Goal: Transaction & Acquisition: Purchase product/service

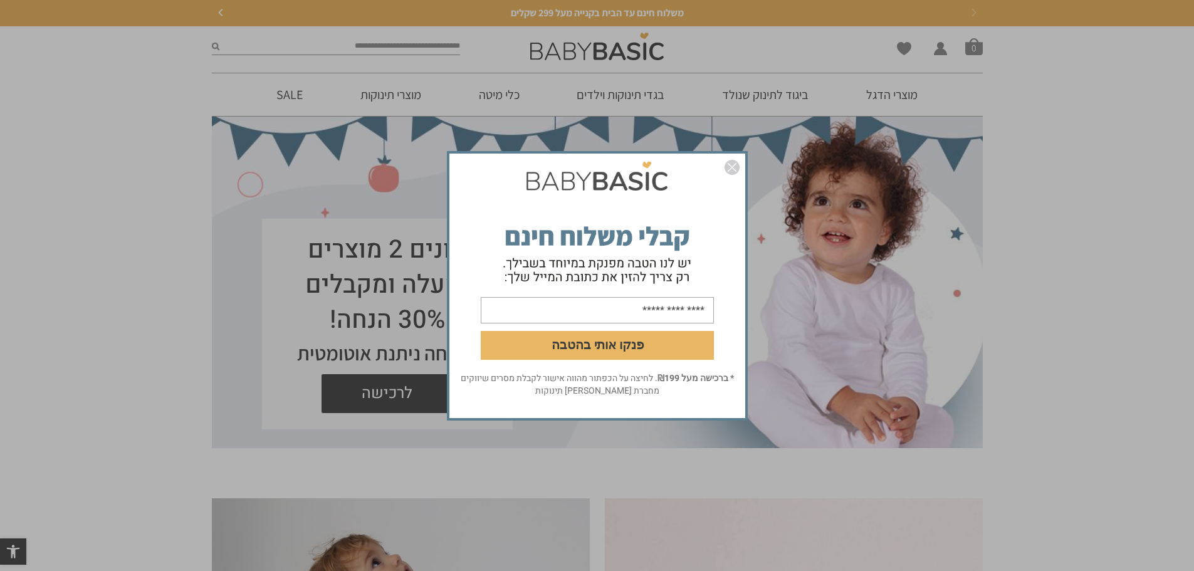
click at [730, 169] on img "סגור" at bounding box center [731, 167] width 15 height 15
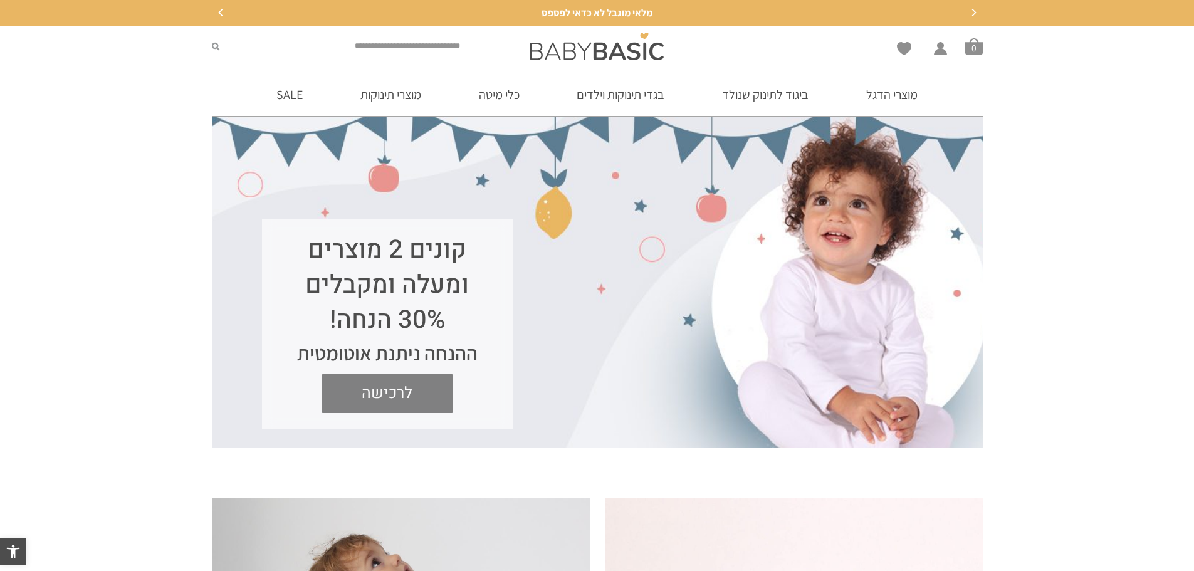
click at [399, 398] on span "לרכישה" at bounding box center [387, 393] width 113 height 39
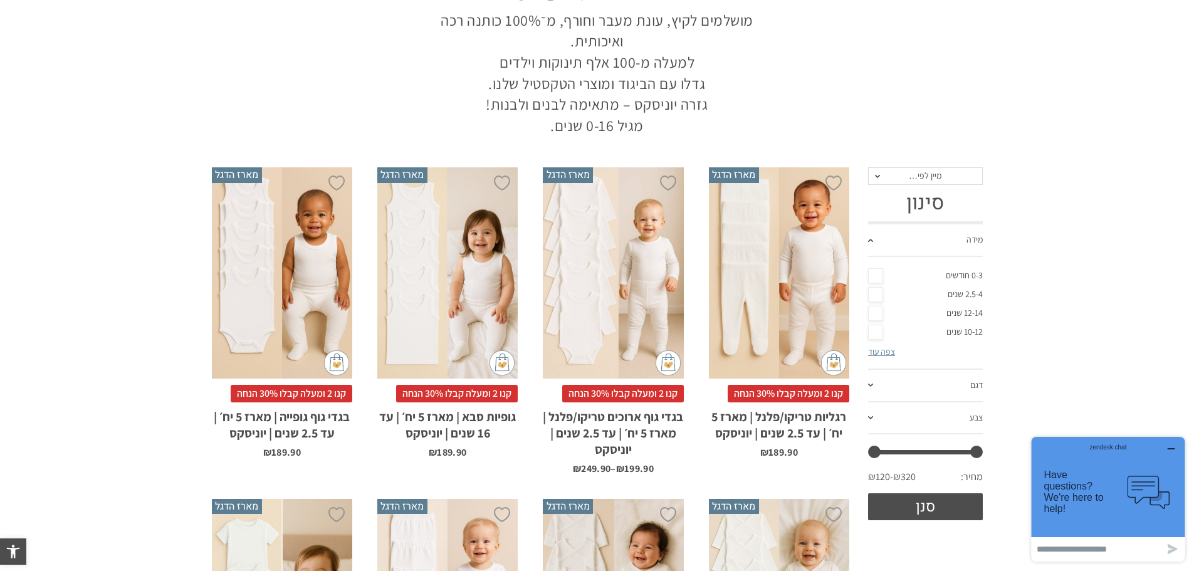
scroll to position [188, 0]
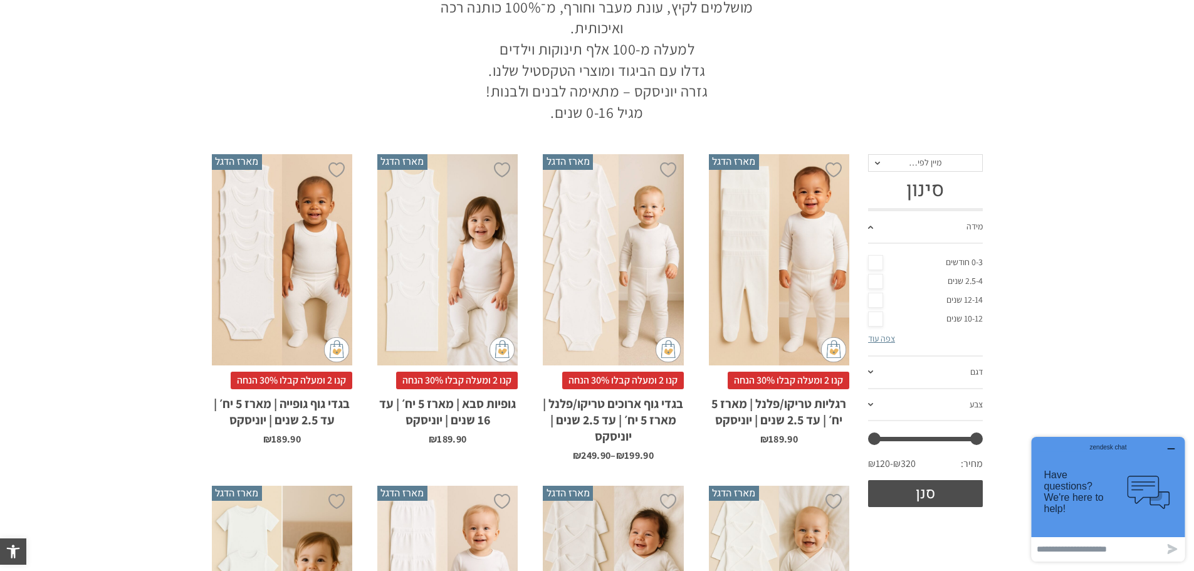
click at [1173, 448] on icon "button" at bounding box center [1171, 449] width 10 height 10
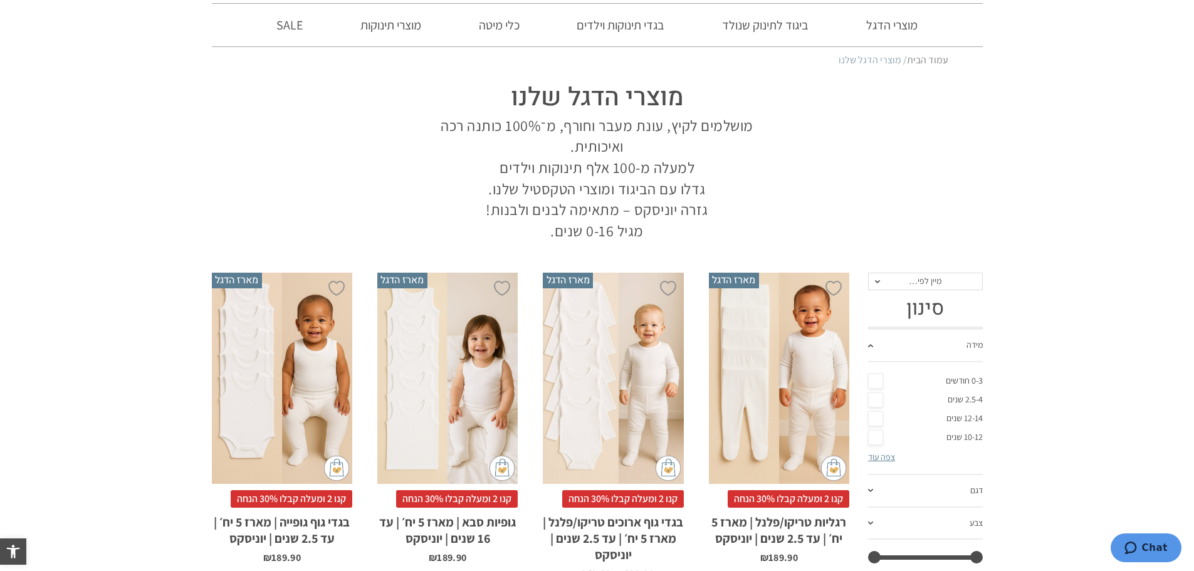
scroll to position [0, 0]
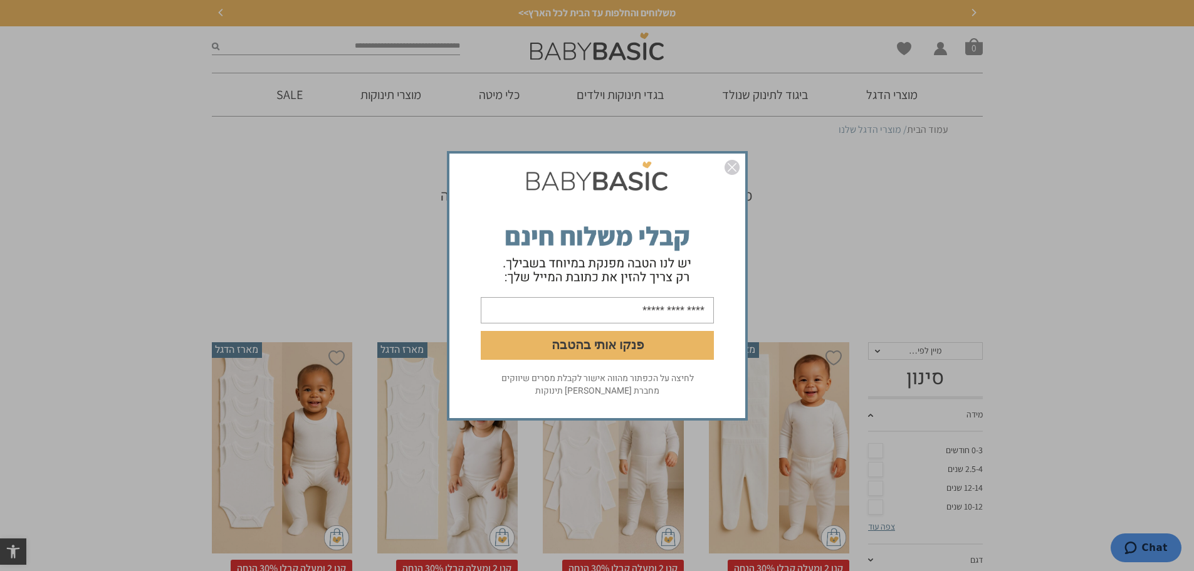
click at [731, 168] on img "סגור" at bounding box center [731, 167] width 15 height 15
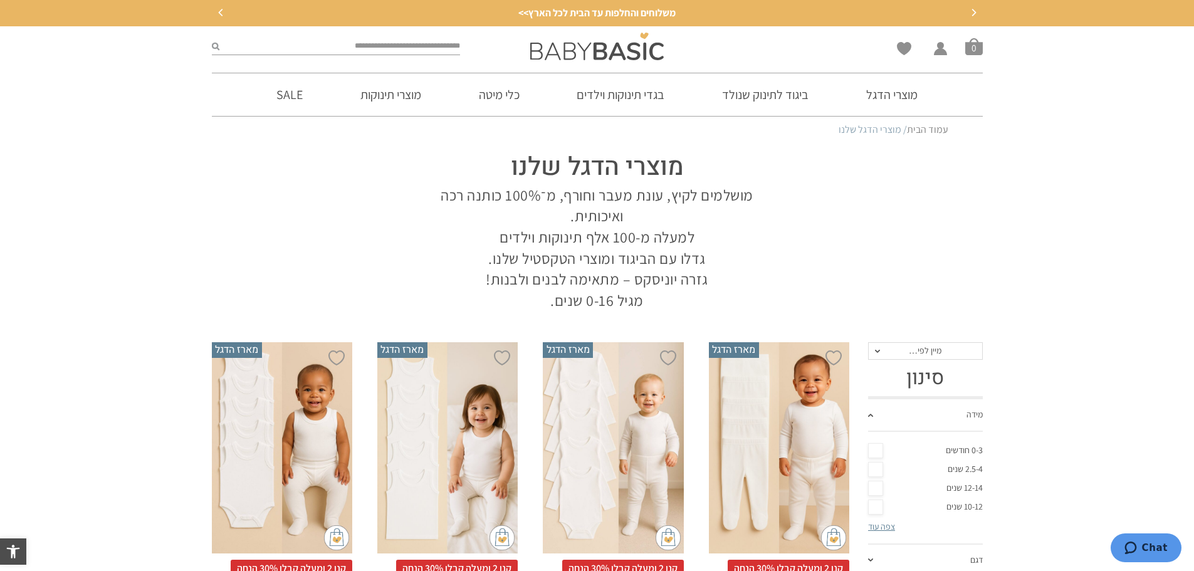
click at [974, 7] on button "Next" at bounding box center [973, 13] width 19 height 19
click at [974, 7] on div "משלוח חינם עד הבית בקנייה מעל 299 שקלים" at bounding box center [597, 13] width 771 height 14
click at [978, 14] on div "משלוח חינם עד הבית בקנייה מעל 299 שקלים" at bounding box center [597, 13] width 771 height 14
click at [226, 15] on button "Previous" at bounding box center [221, 13] width 19 height 19
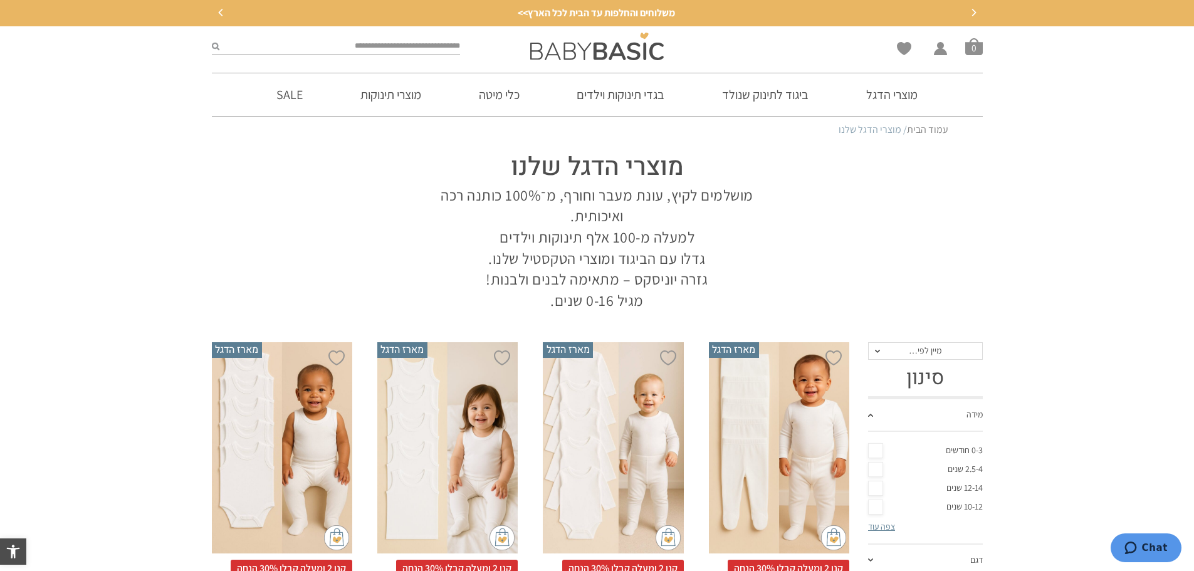
click at [226, 15] on button "Previous" at bounding box center [221, 13] width 19 height 19
click at [461, 47] on div at bounding box center [336, 46] width 261 height 40
click at [439, 51] on input "search" at bounding box center [339, 46] width 241 height 16
drag, startPoint x: 454, startPoint y: 48, endPoint x: 315, endPoint y: 51, distance: 138.5
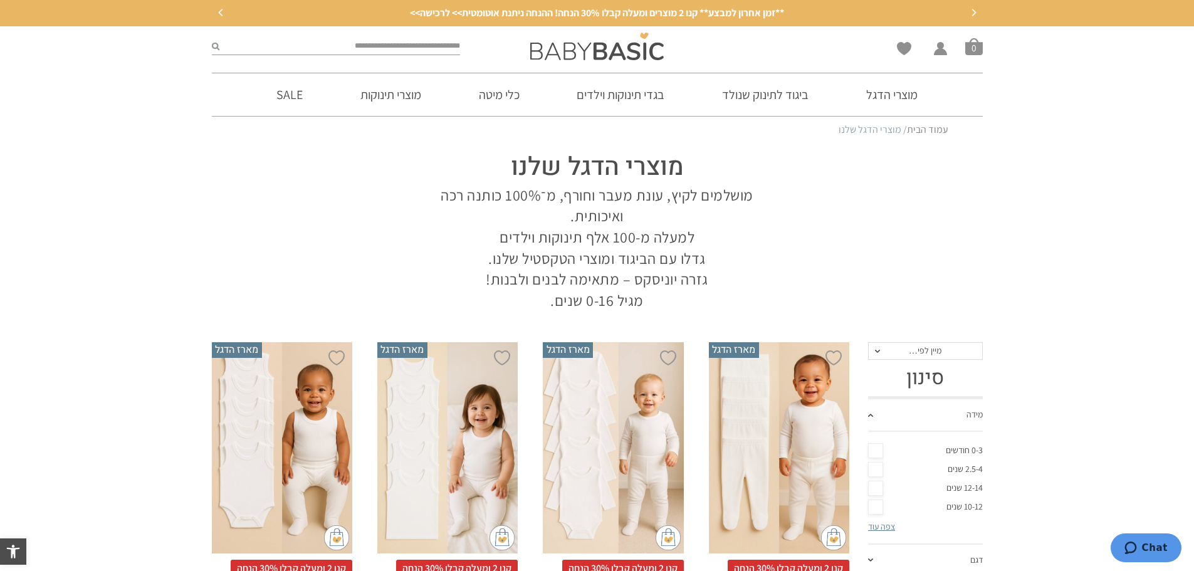
click at [315, 51] on input "search" at bounding box center [339, 46] width 241 height 16
click at [224, 12] on icon "Previous" at bounding box center [221, 13] width 8 height 8
click at [978, 48] on span "סל קניות" at bounding box center [974, 47] width 18 height 18
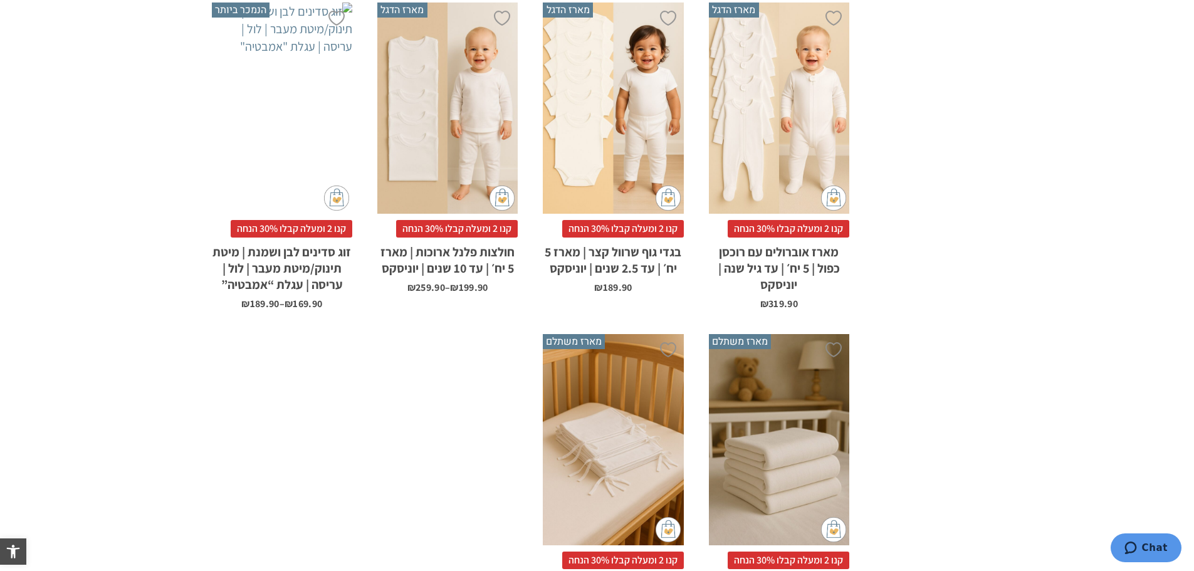
scroll to position [877, 0]
